Goal: Transaction & Acquisition: Purchase product/service

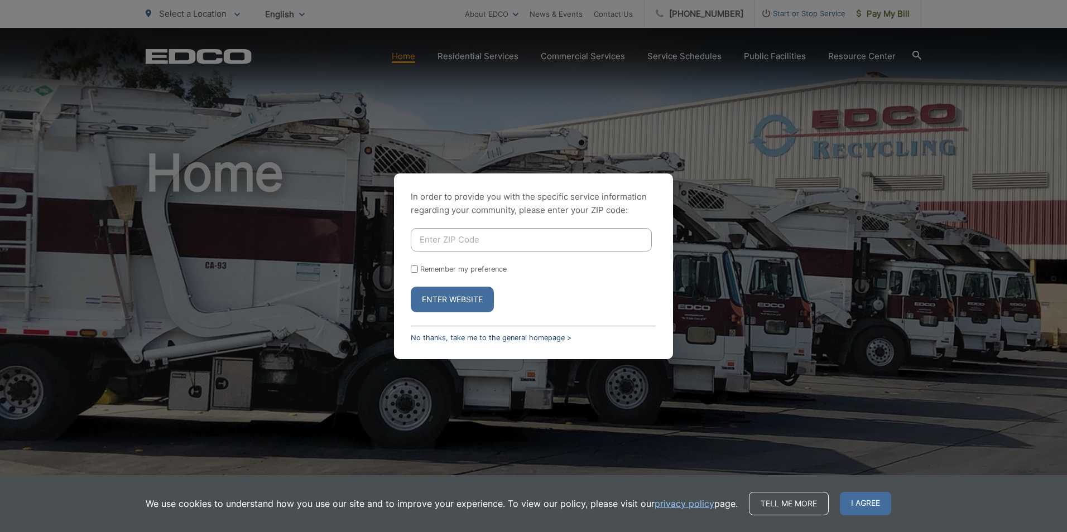
click at [456, 336] on link "No thanks, take me to the general homepage >" at bounding box center [491, 338] width 161 height 8
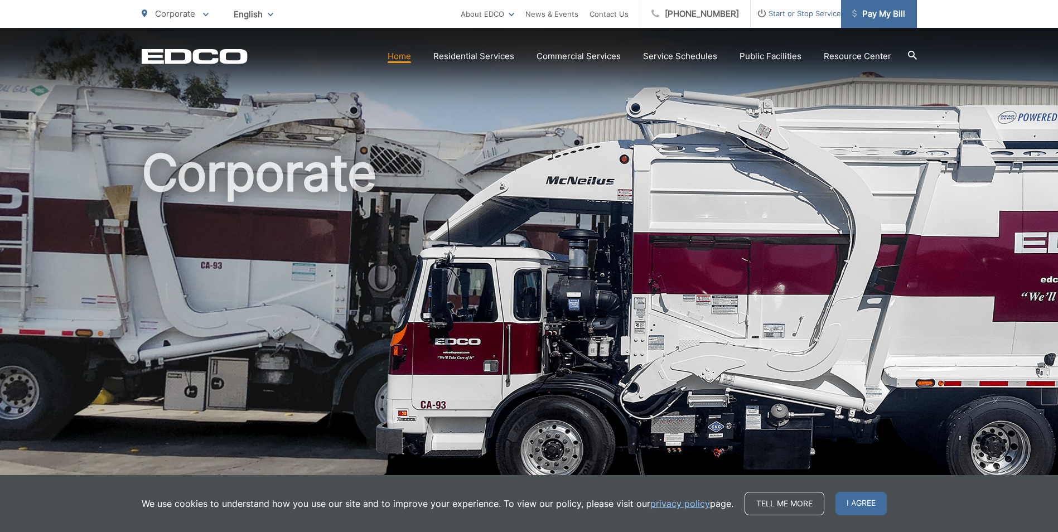
click at [895, 12] on span "Pay My Bill" at bounding box center [878, 13] width 53 height 13
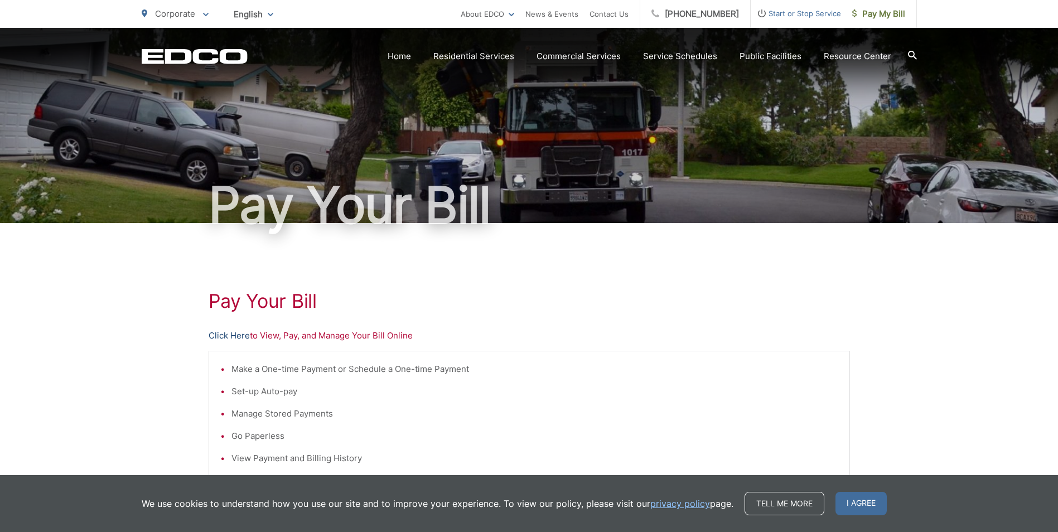
click at [239, 338] on link "Click Here" at bounding box center [229, 335] width 41 height 13
